Goal: Task Accomplishment & Management: Use online tool/utility

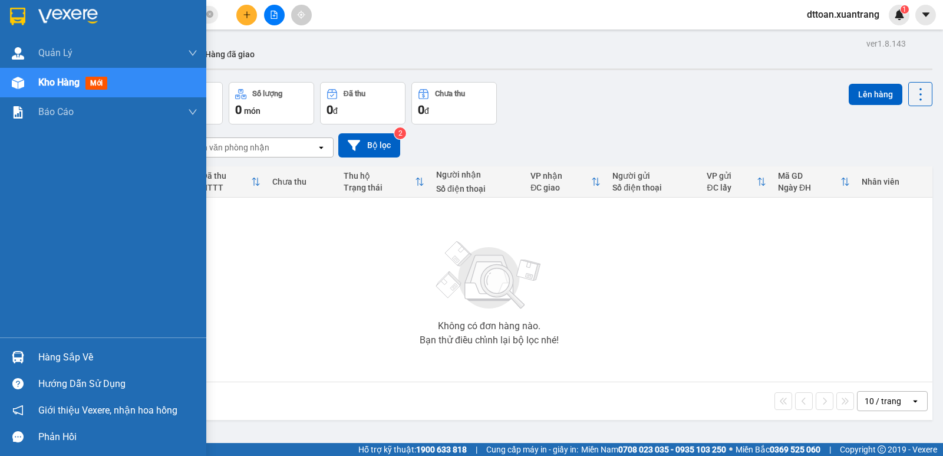
click at [73, 19] on img at bounding box center [68, 17] width 60 height 18
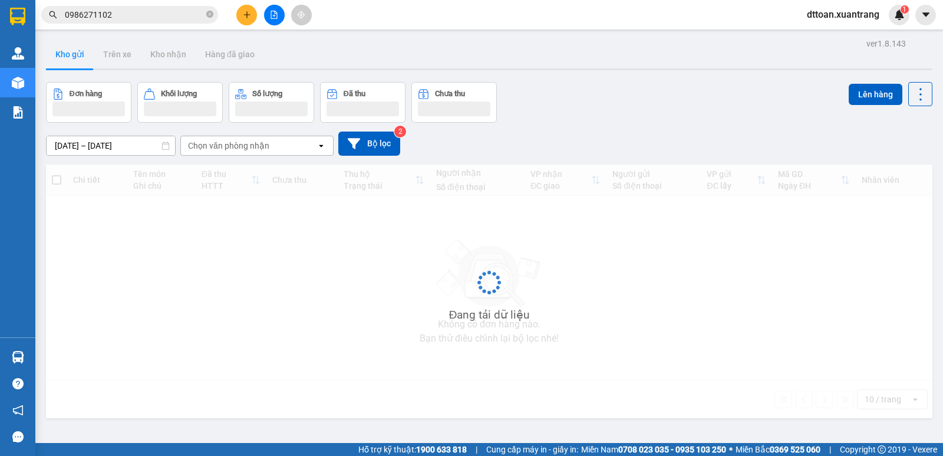
click at [279, 18] on button at bounding box center [274, 15] width 21 height 21
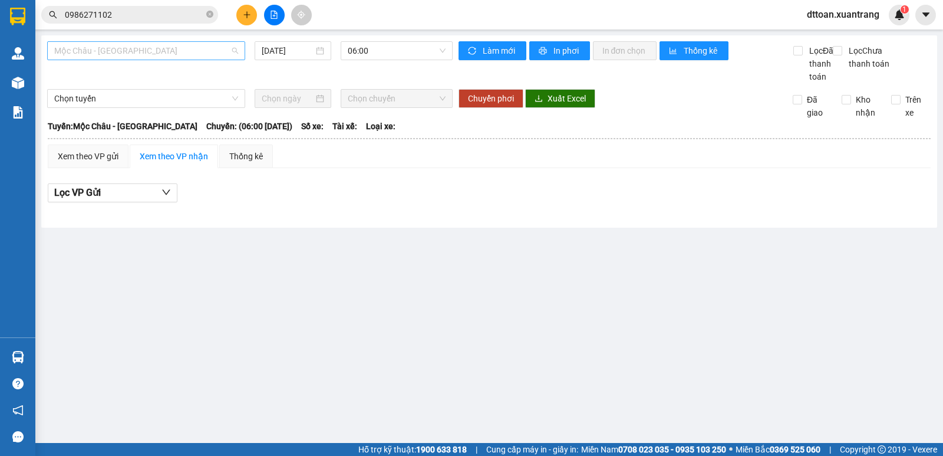
click at [173, 47] on span "Mộc Châu - [GEOGRAPHIC_DATA]" at bounding box center [146, 51] width 184 height 18
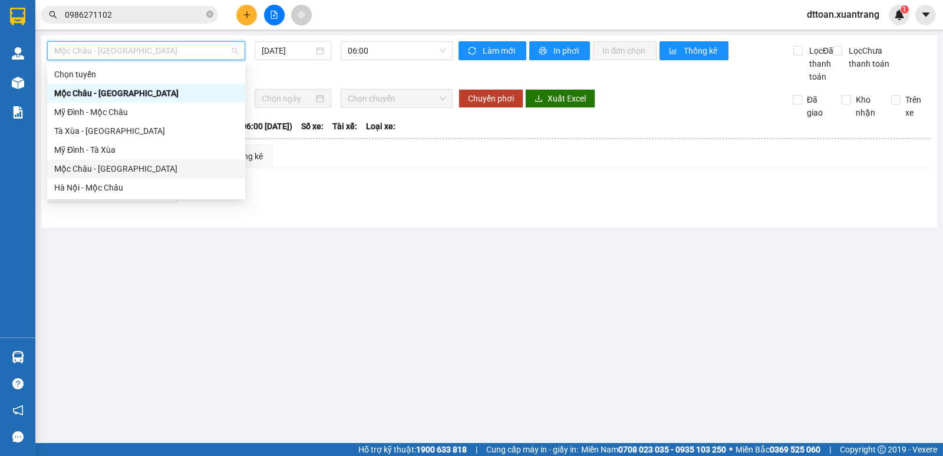
click at [146, 170] on div "Mộc Châu - [GEOGRAPHIC_DATA]" at bounding box center [146, 168] width 184 height 13
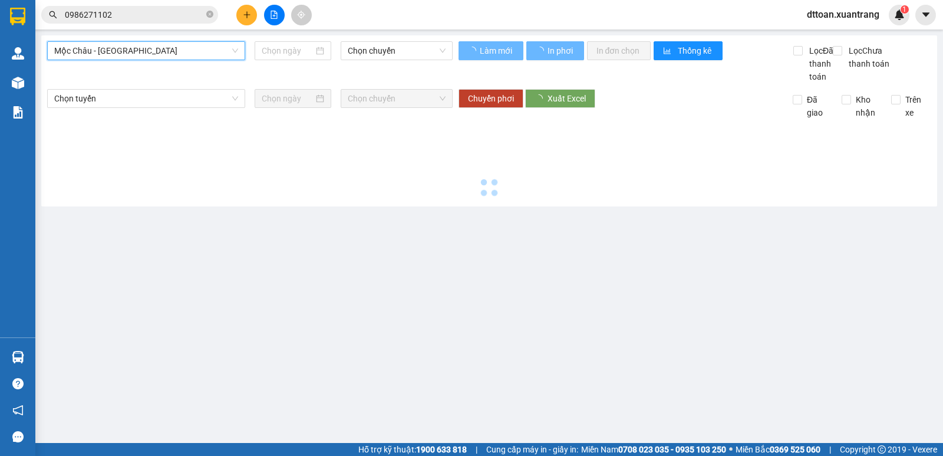
type input "[DATE]"
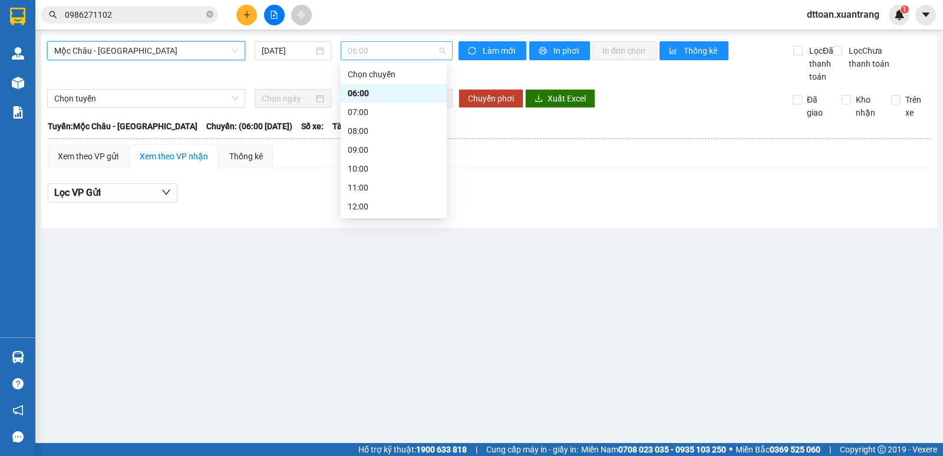
click at [381, 44] on span "06:00" at bounding box center [396, 51] width 97 height 18
click at [372, 189] on div "19:00" at bounding box center [394, 187] width 92 height 13
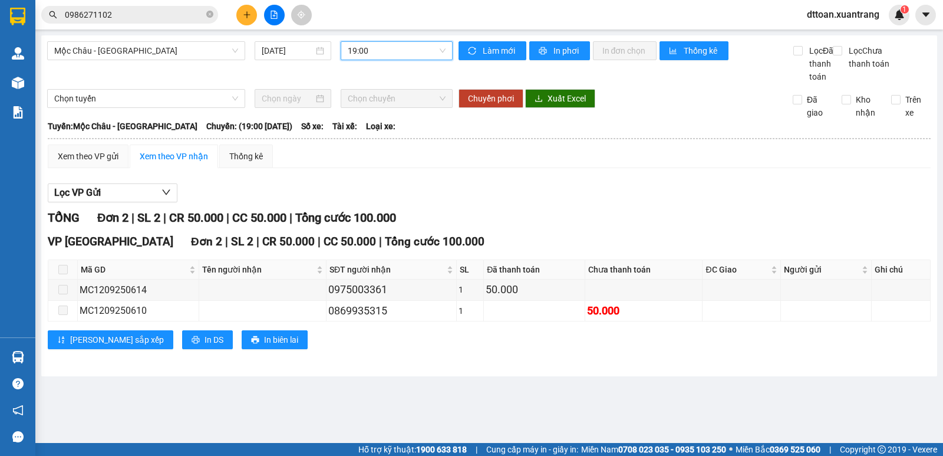
click at [379, 51] on span "19:00" at bounding box center [396, 51] width 97 height 18
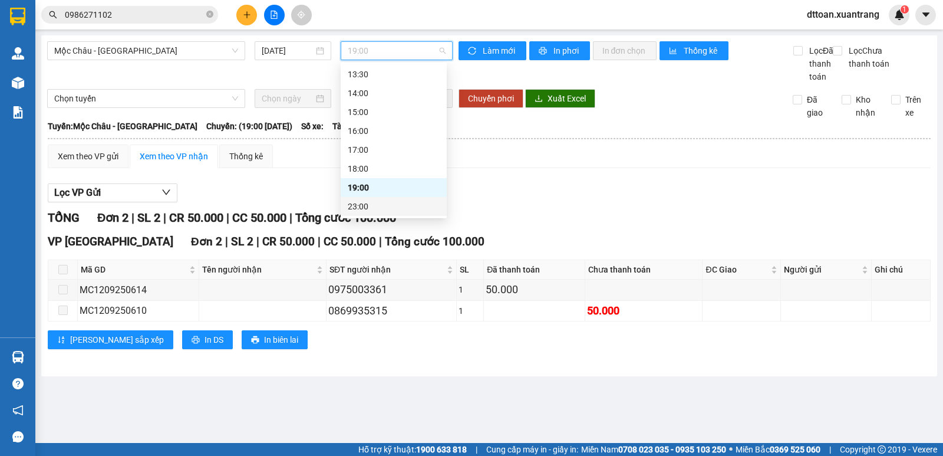
click at [353, 204] on div "23:00" at bounding box center [394, 206] width 92 height 13
